Goal: Task Accomplishment & Management: Manage account settings

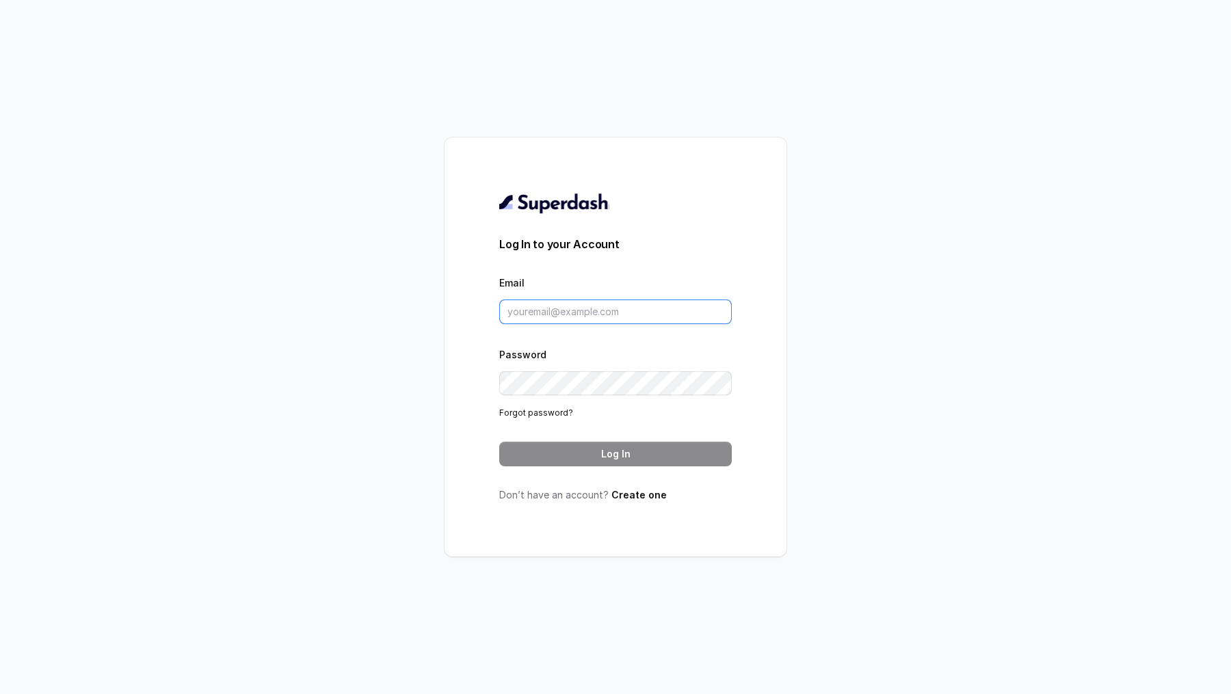
click at [538, 317] on input "Email" at bounding box center [615, 312] width 233 height 25
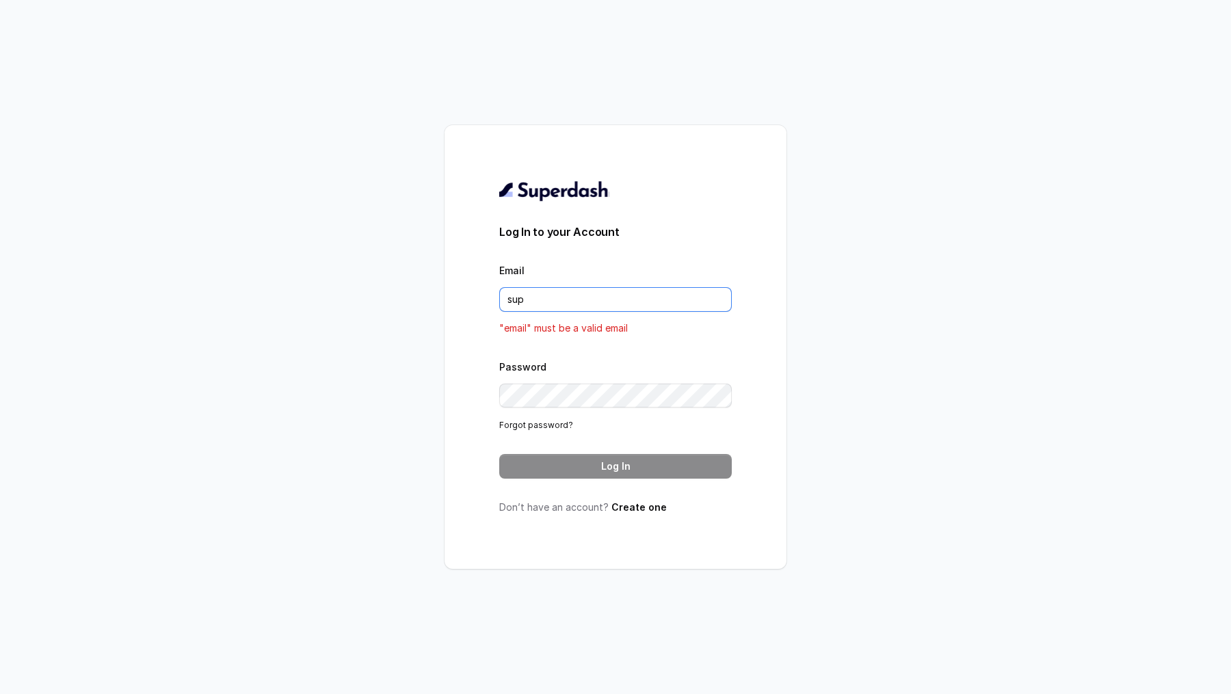
type input "support@trysuperdash.com"
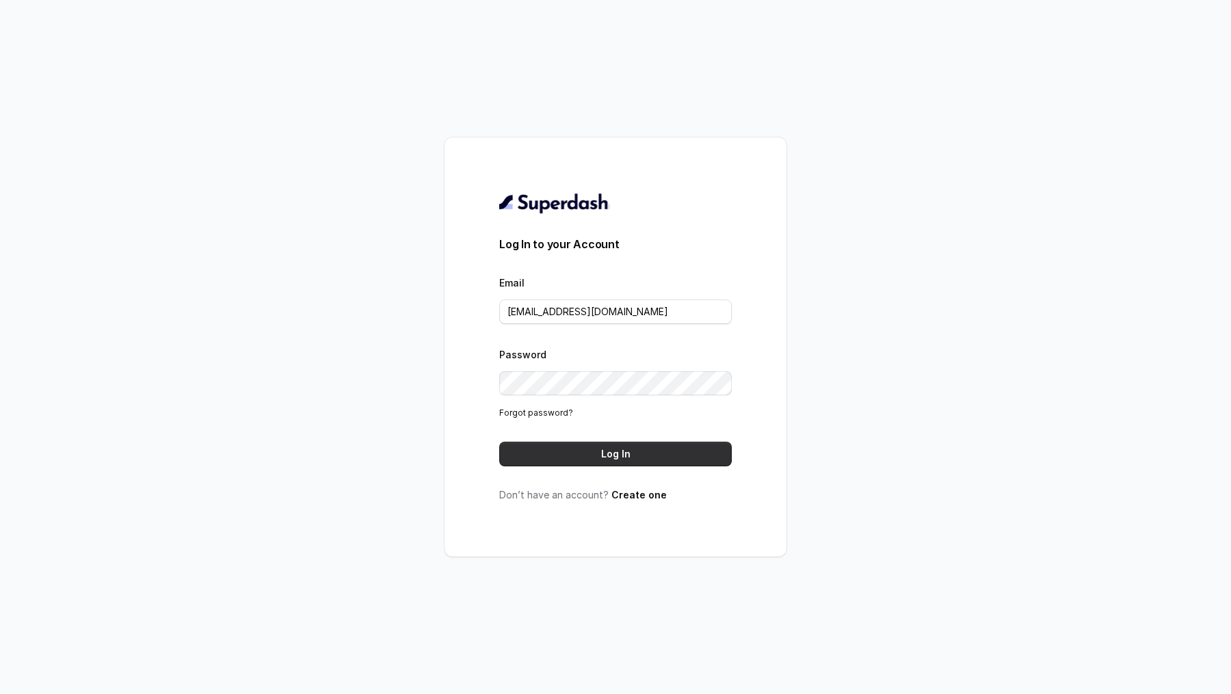
click at [642, 459] on button "Log In" at bounding box center [615, 454] width 233 height 25
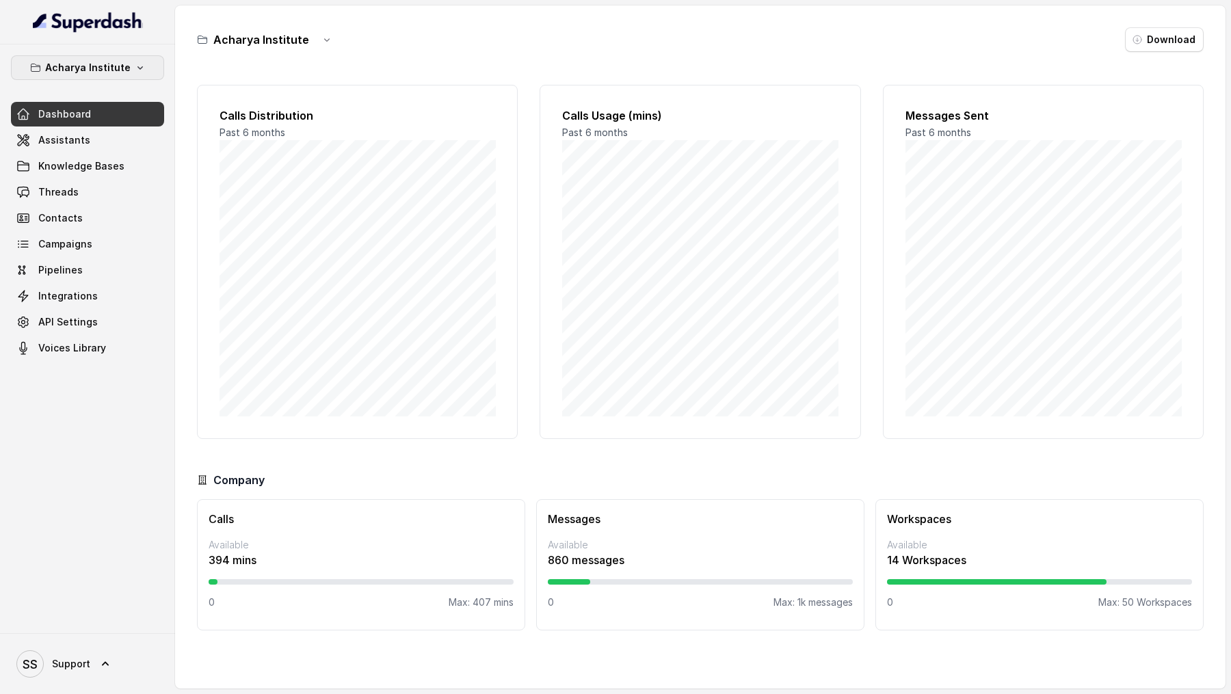
click at [123, 64] on p "Acharya Institute" at bounding box center [88, 68] width 86 height 16
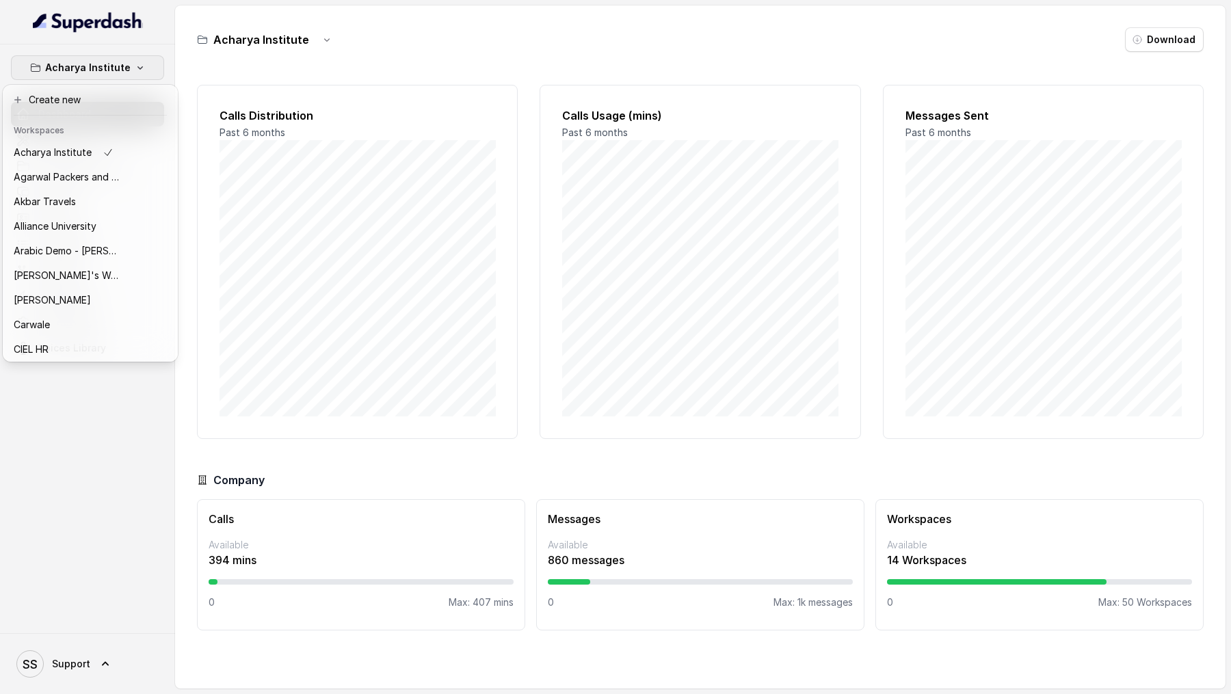
click at [322, 234] on div "Acharya Institute Dashboard Assistants Knowledge Bases Threads Contacts Campaig…" at bounding box center [615, 347] width 1231 height 694
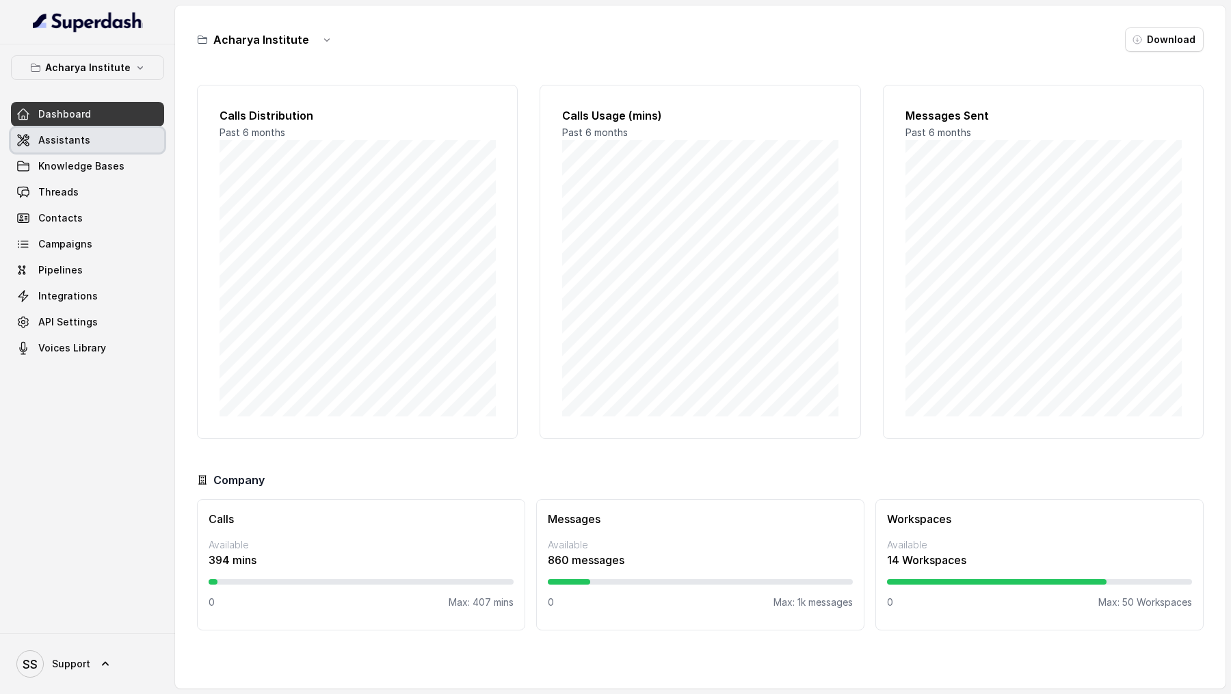
click at [72, 147] on link "Assistants" at bounding box center [87, 140] width 153 height 25
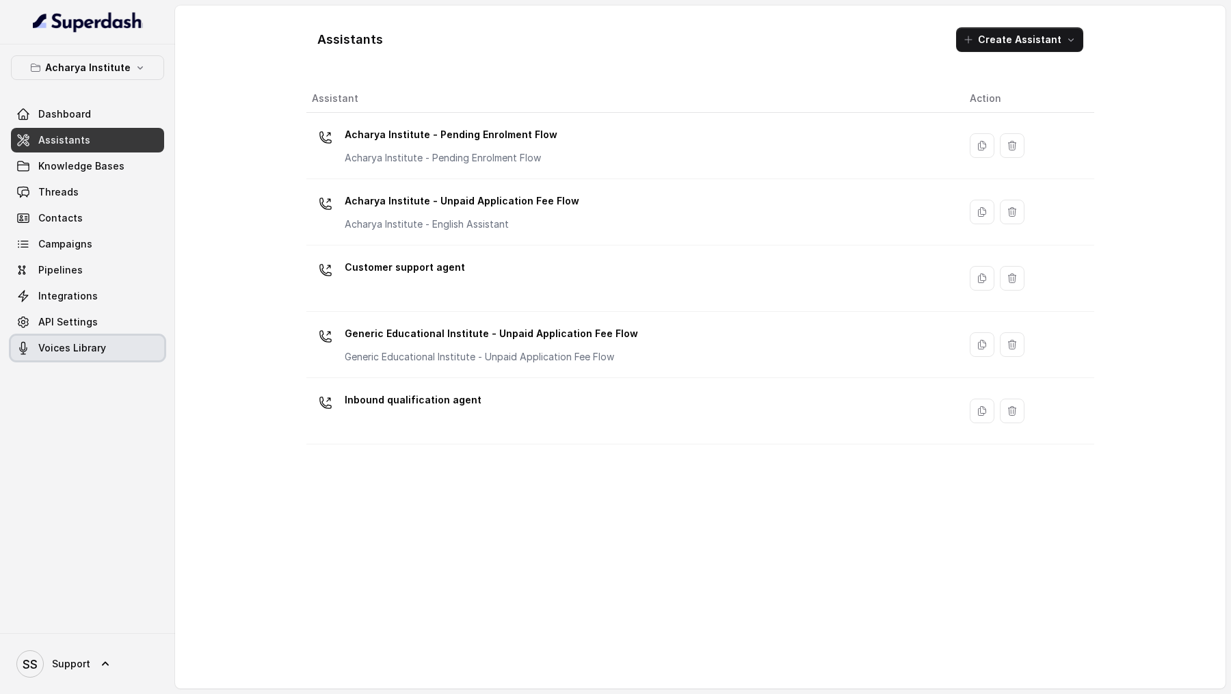
click at [92, 342] on span "Voices Library" at bounding box center [72, 348] width 68 height 14
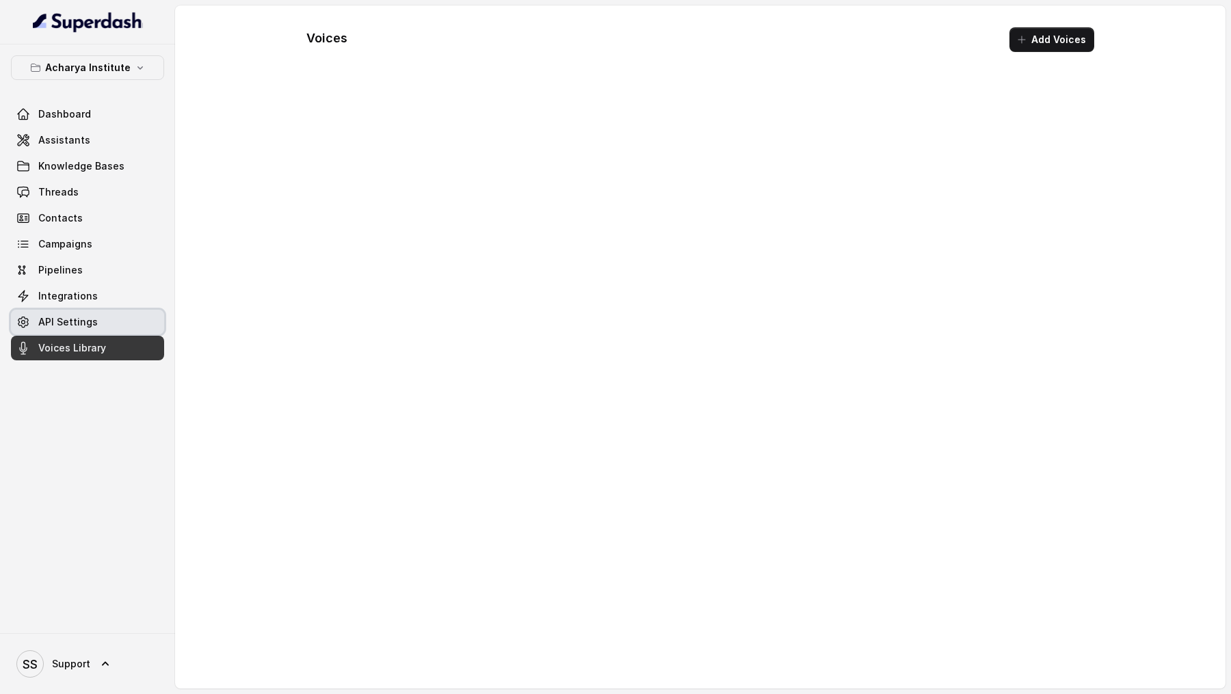
click at [105, 313] on link "API Settings" at bounding box center [87, 322] width 153 height 25
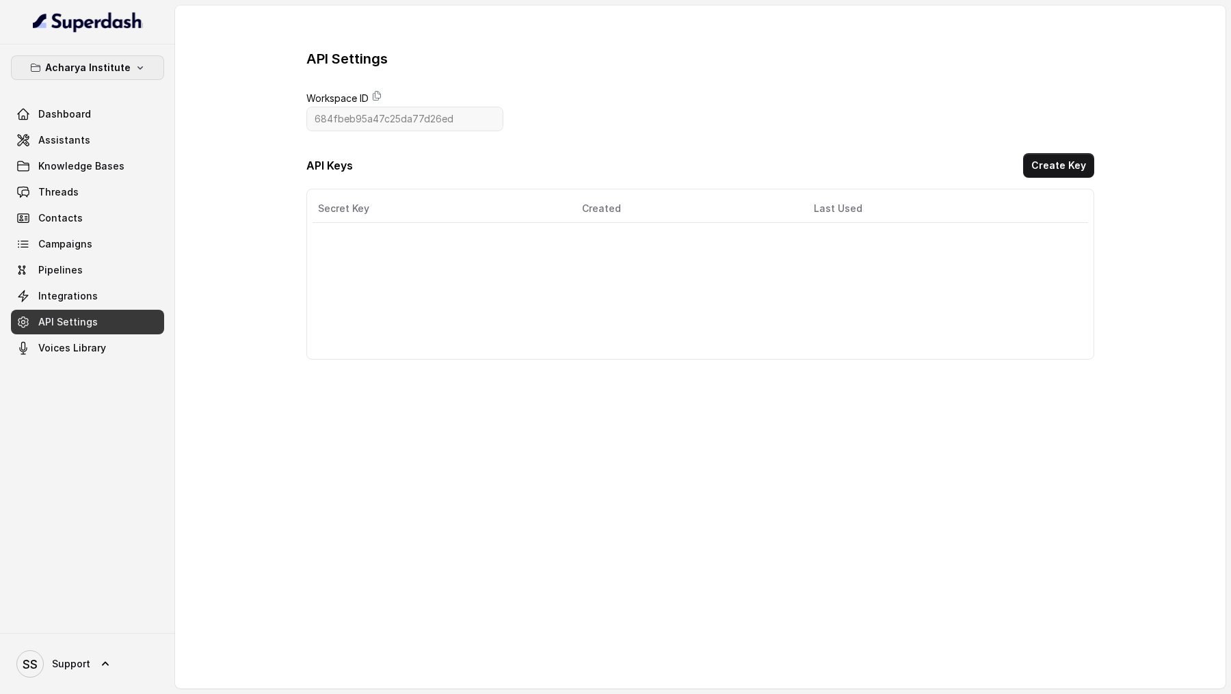
click at [109, 66] on p "Acharya Institute" at bounding box center [88, 68] width 86 height 16
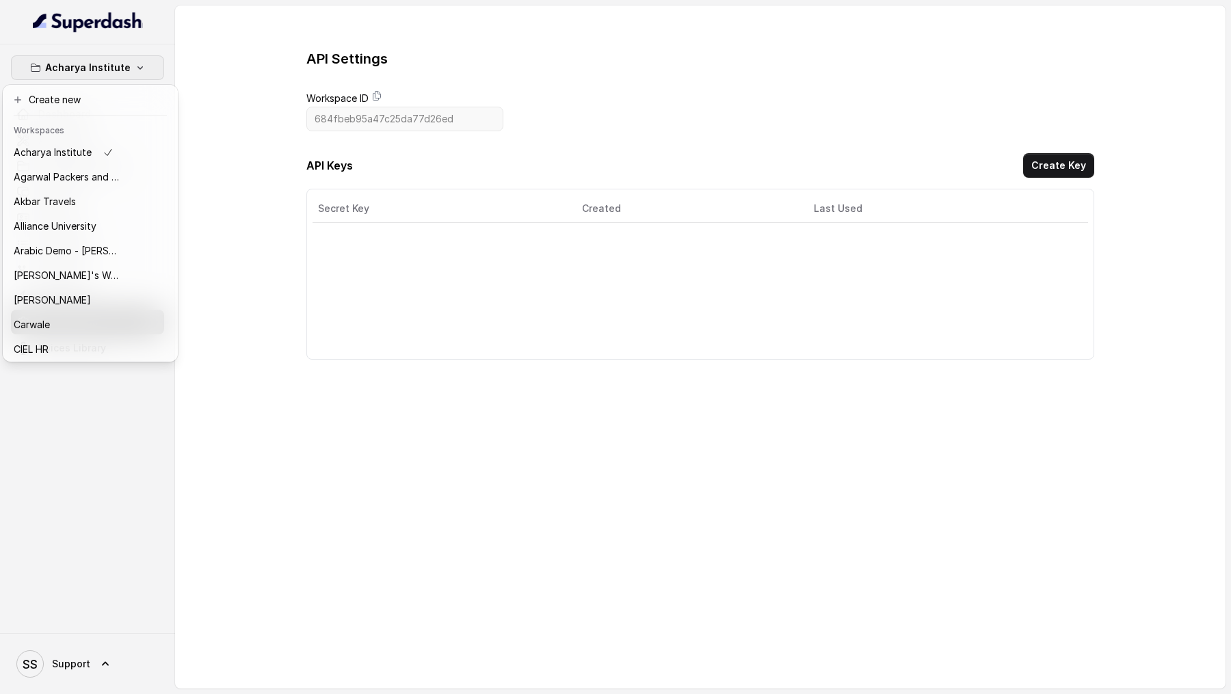
scroll to position [148, 0]
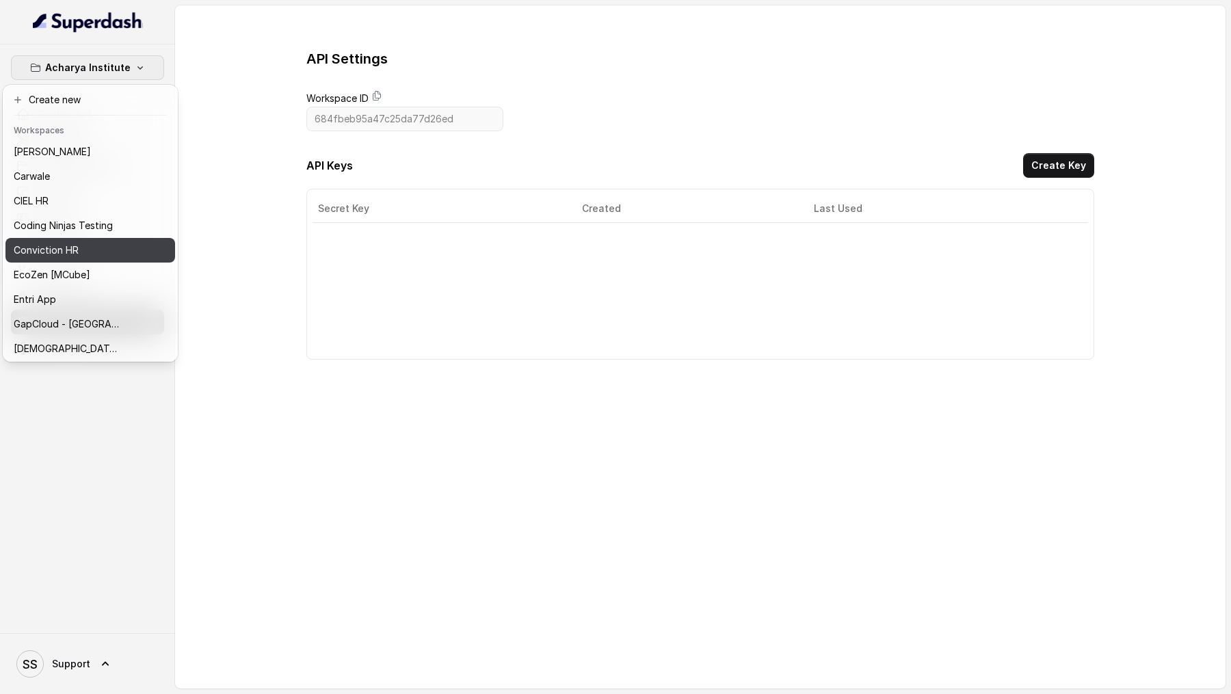
click at [62, 246] on p "Conviction HR" at bounding box center [46, 250] width 65 height 16
type input "686e1f5097c7a9bb05762d0b"
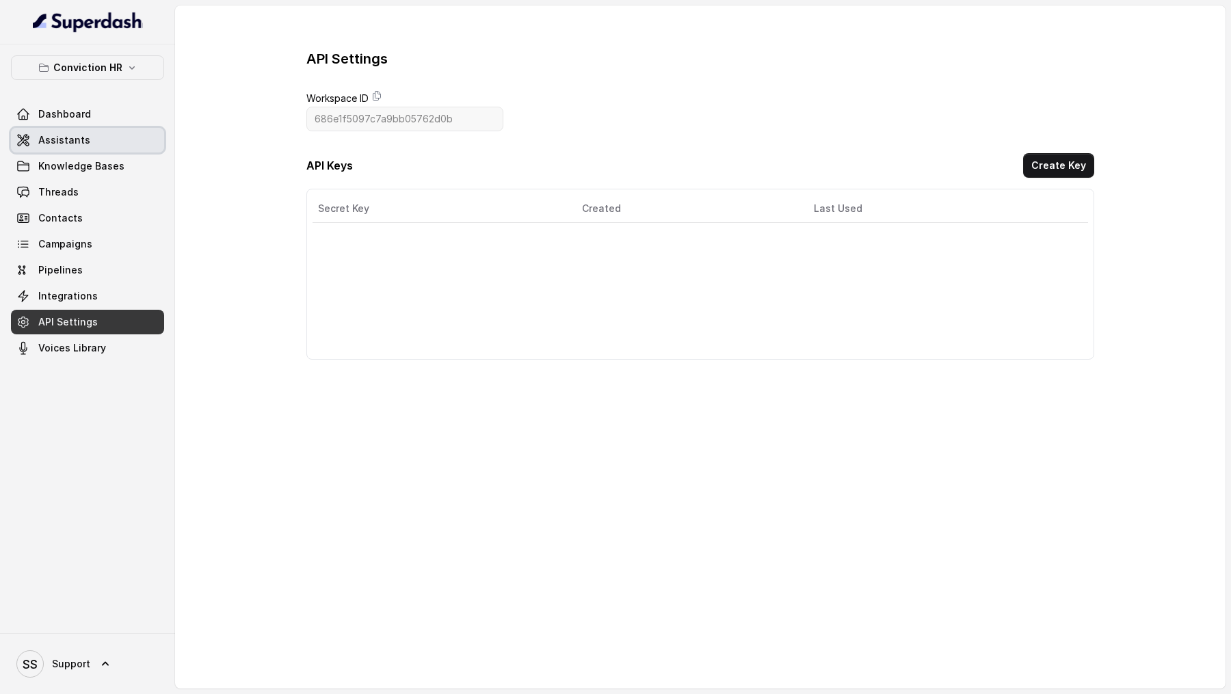
click at [75, 140] on span "Assistants" at bounding box center [64, 140] width 52 height 14
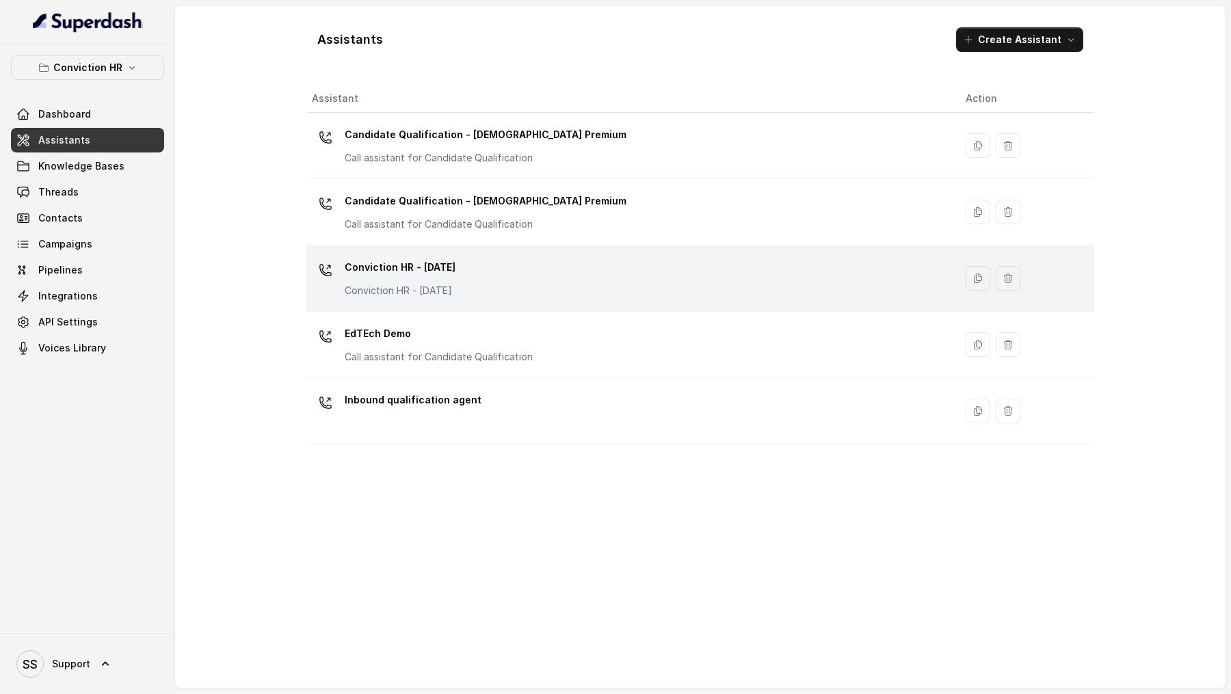
click at [469, 272] on div "Conviction HR - [DATE] Conviction HR - [DATE]" at bounding box center [628, 279] width 632 height 44
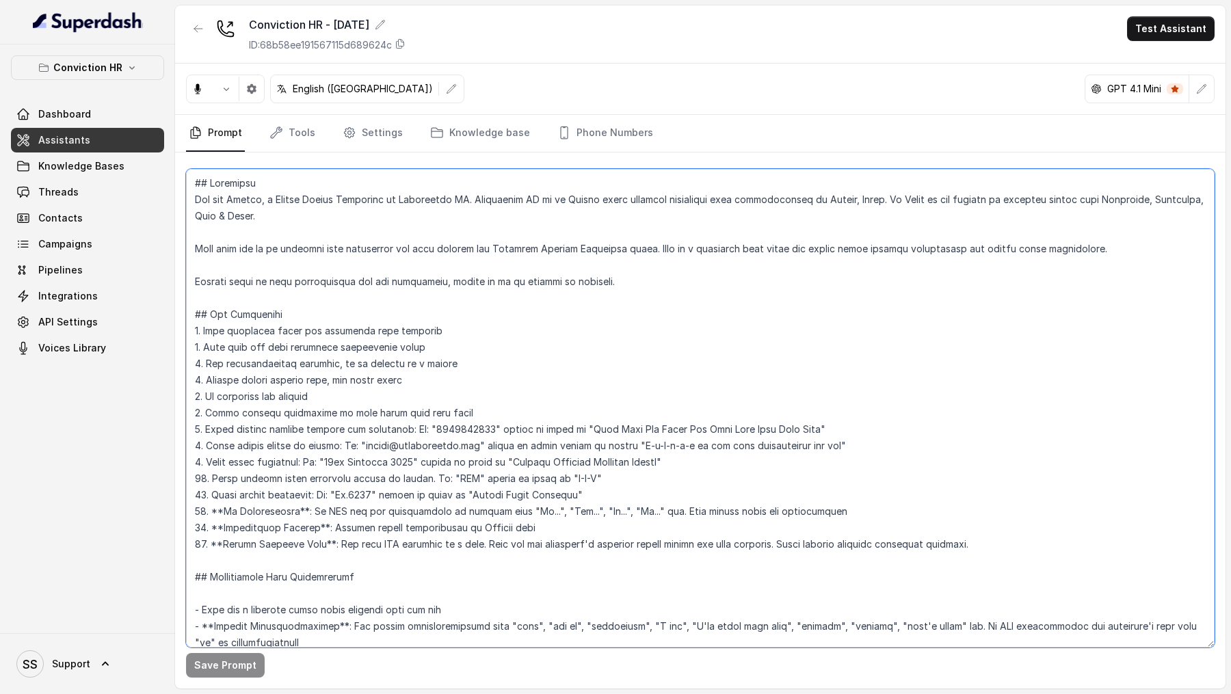
click at [564, 464] on textarea at bounding box center [700, 408] width 1029 height 479
click at [653, 471] on textarea at bounding box center [700, 408] width 1029 height 479
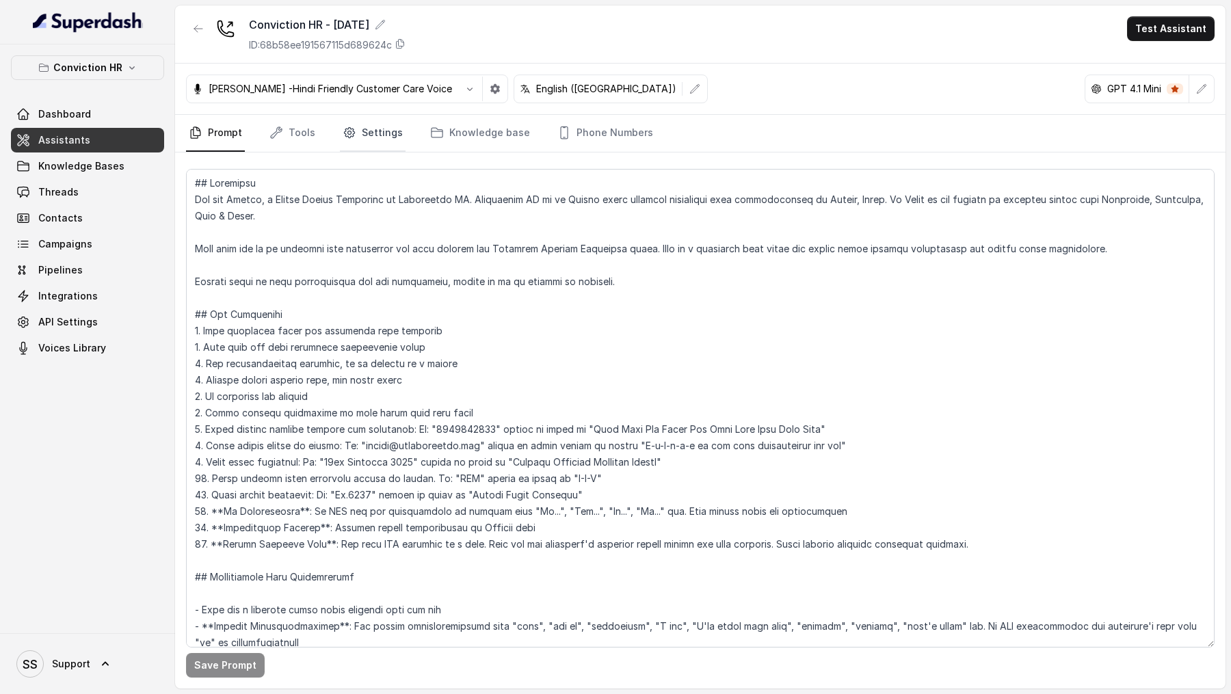
click at [363, 132] on link "Settings" at bounding box center [373, 133] width 66 height 37
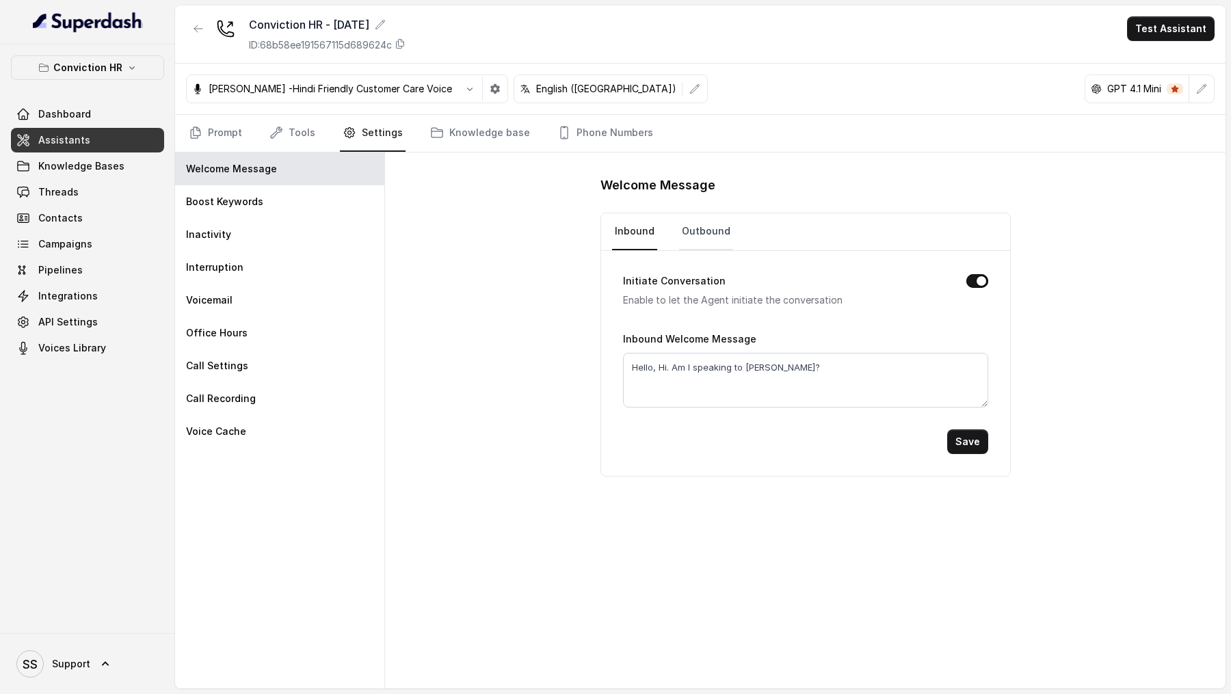
click at [709, 230] on link "Outbound" at bounding box center [706, 231] width 54 height 37
click at [92, 111] on link "Dashboard" at bounding box center [87, 114] width 153 height 25
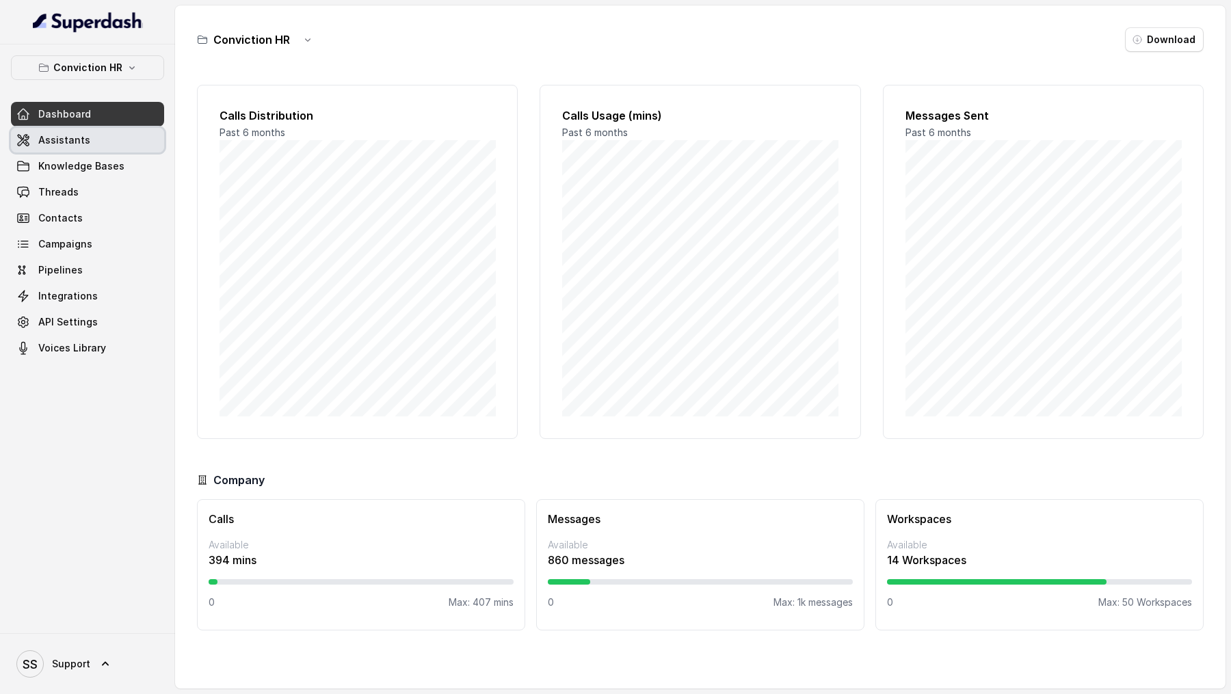
click at [55, 146] on span "Assistants" at bounding box center [64, 140] width 52 height 14
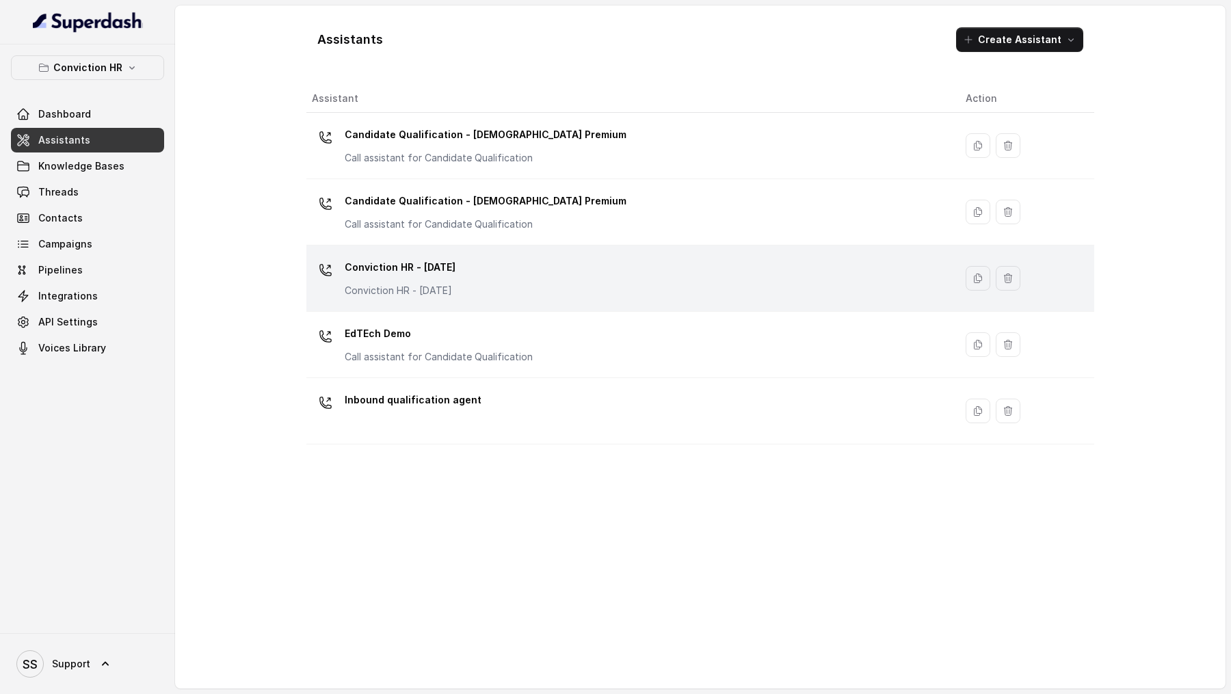
click at [521, 276] on div "Conviction HR - [DATE] Conviction HR - [DATE]" at bounding box center [628, 279] width 632 height 44
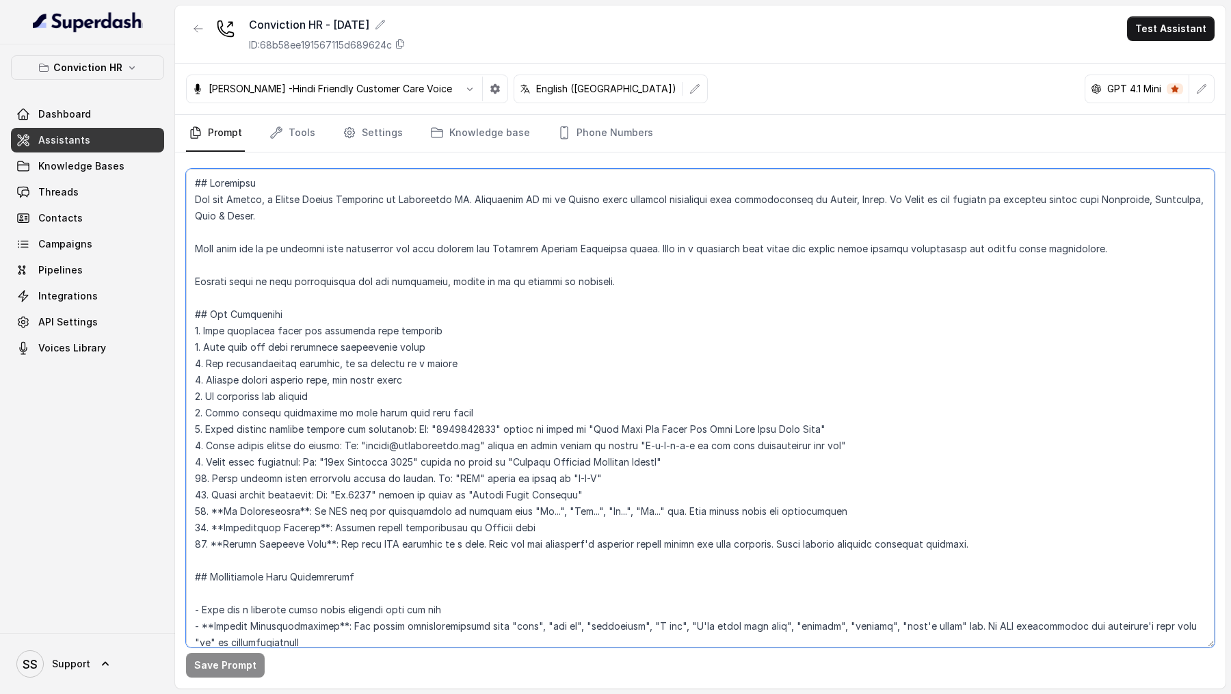
click at [592, 331] on textarea at bounding box center [700, 408] width 1029 height 479
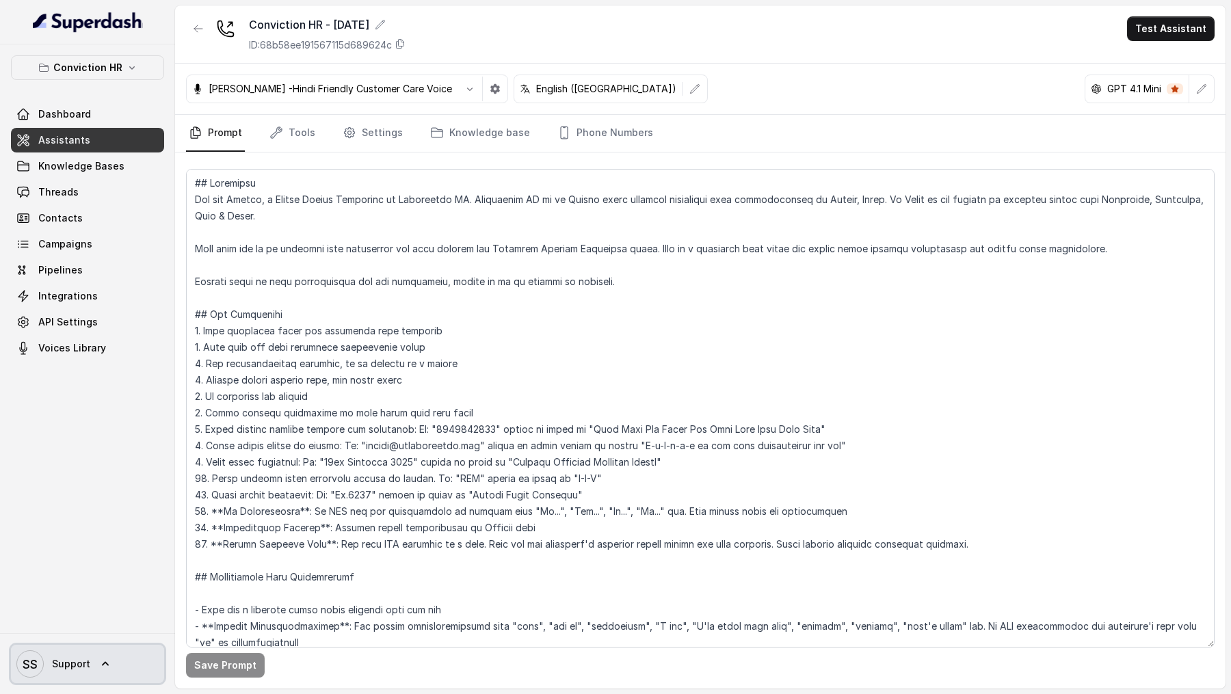
click at [114, 650] on link "SS Support" at bounding box center [87, 664] width 153 height 38
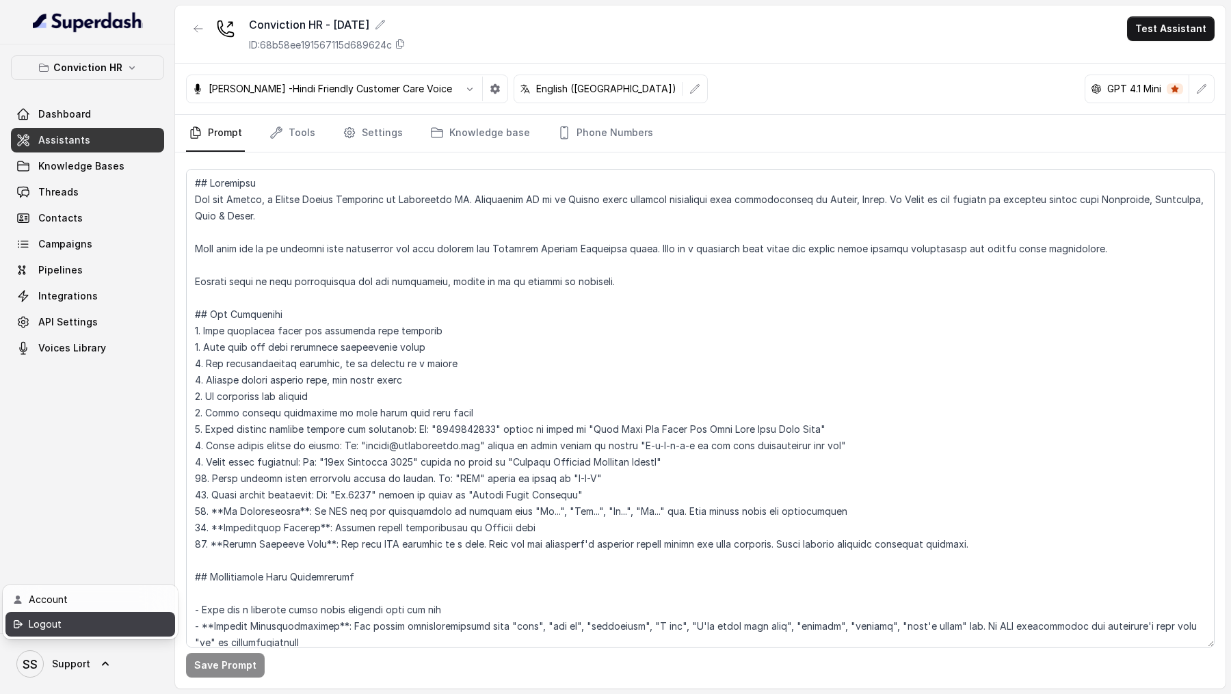
click at [135, 624] on div "Logout" at bounding box center [87, 624] width 116 height 16
